Goal: Check status: Check status

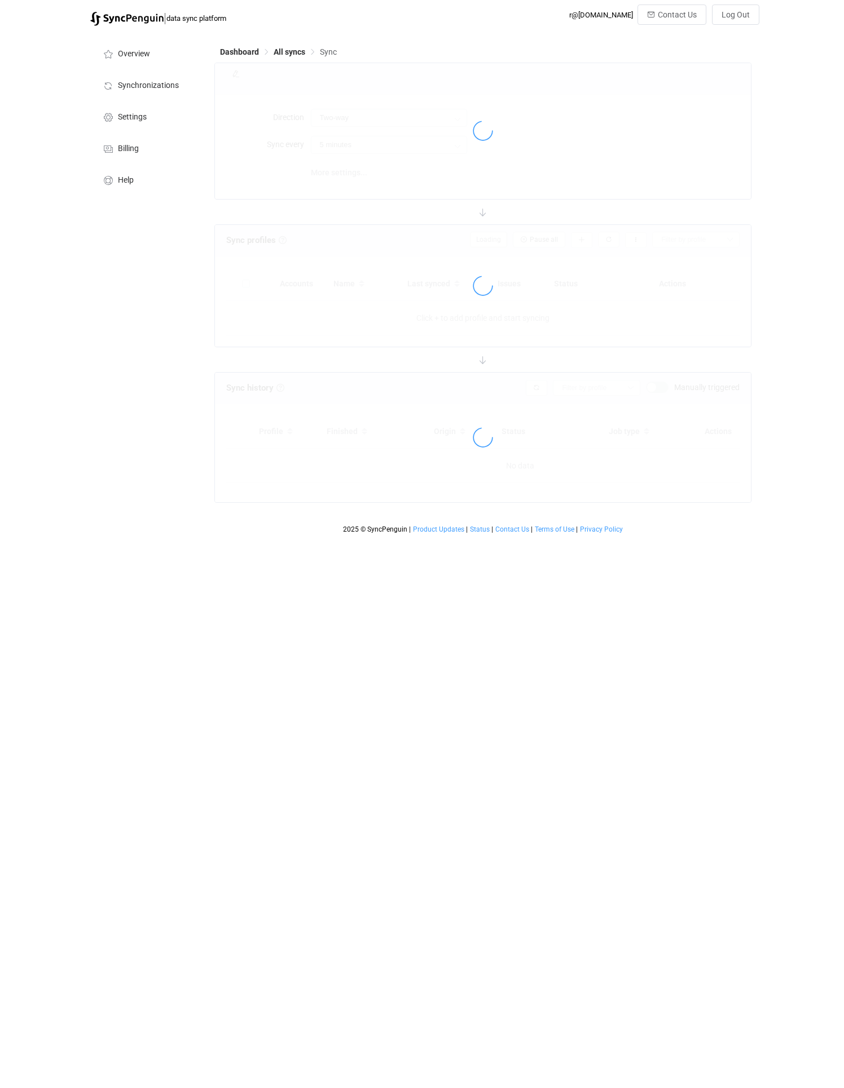
type input "10 minutes"
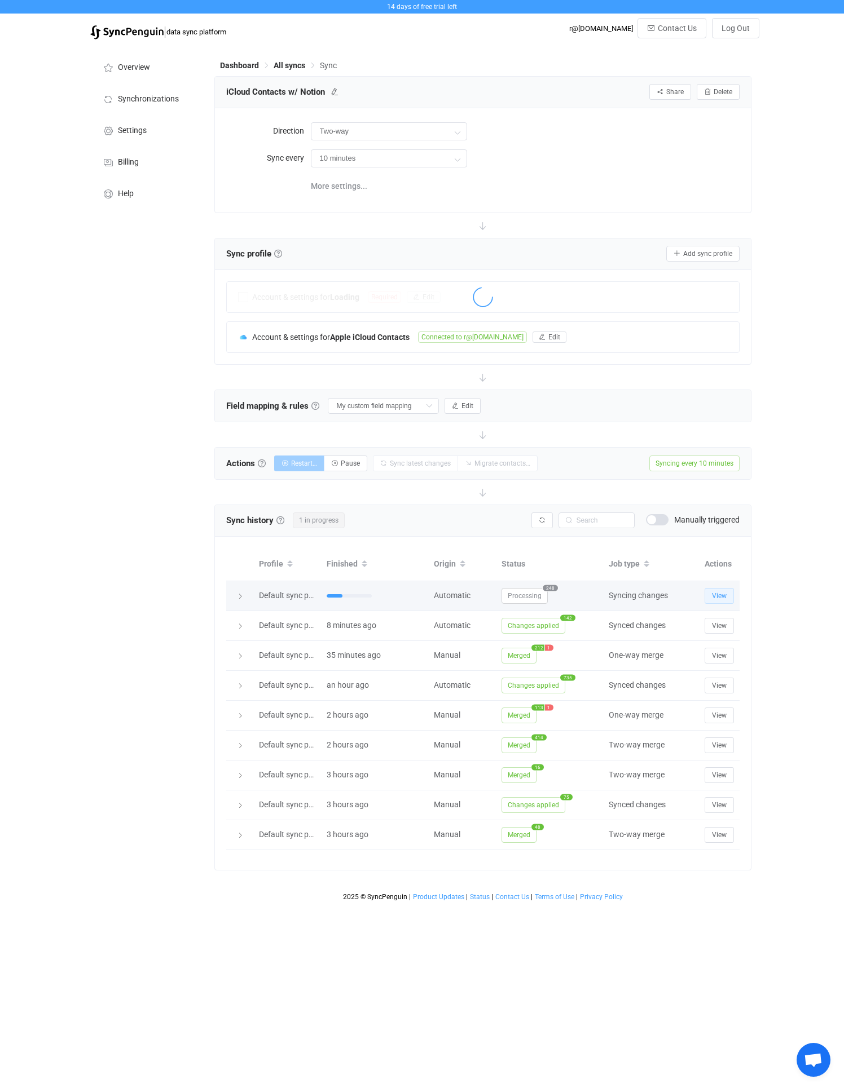
click at [728, 599] on button "View" at bounding box center [718, 596] width 29 height 16
